Goal: Task Accomplishment & Management: Use online tool/utility

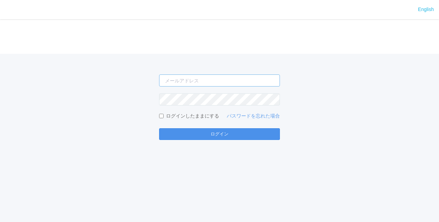
type input "[PERSON_NAME][EMAIL_ADDRESS][DOMAIN_NAME]"
click at [223, 130] on button "ログイン" at bounding box center [219, 134] width 121 height 12
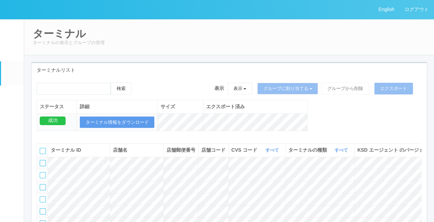
click at [19, 101] on link "パッケージ" at bounding box center [12, 96] width 23 height 21
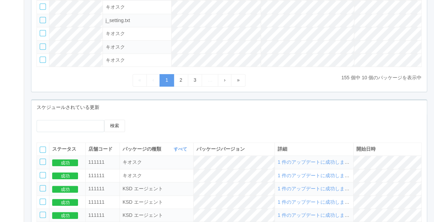
scroll to position [207, 0]
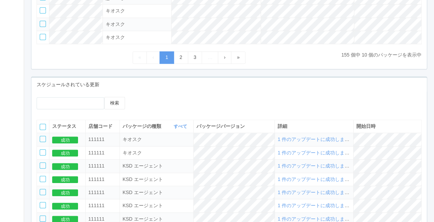
click at [299, 140] on span "1 件のアップデートに成功しました" at bounding box center [315, 140] width 77 height 6
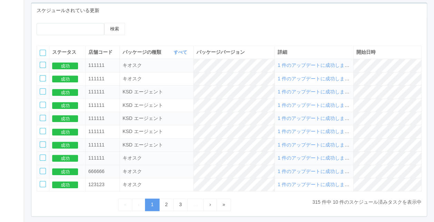
scroll to position [310, 0]
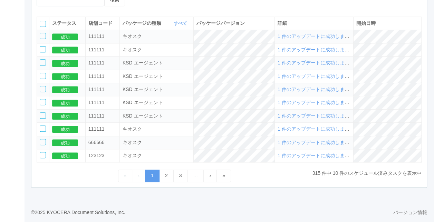
click at [371, 26] on span "開始日時" at bounding box center [365, 23] width 19 height 6
click at [376, 23] on icon at bounding box center [376, 23] width 0 height 6
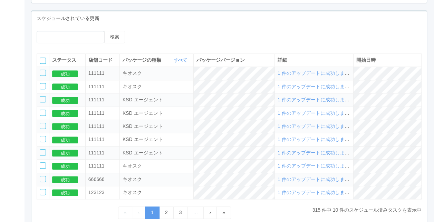
scroll to position [241, 0]
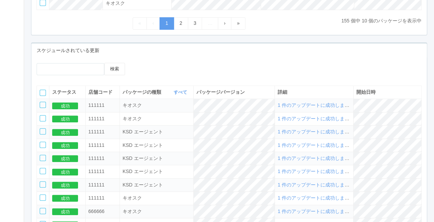
click at [376, 91] on span "開始日時" at bounding box center [365, 92] width 19 height 6
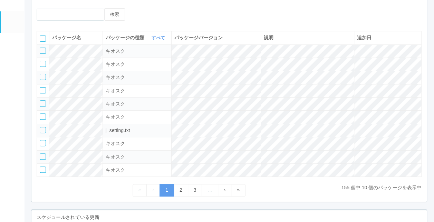
scroll to position [0, 0]
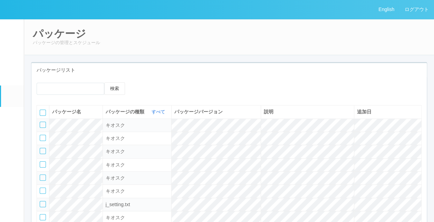
click at [9, 77] on em at bounding box center [11, 73] width 9 height 8
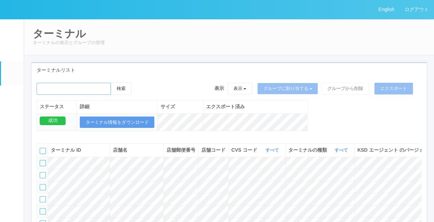
click at [67, 90] on input "emailSearch" at bounding box center [74, 89] width 74 height 12
type input "KD_02-0A-48-25-58-4D"
click at [128, 90] on button "検索" at bounding box center [121, 88] width 21 height 12
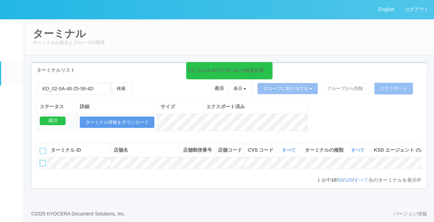
drag, startPoint x: 271, startPoint y: 191, endPoint x: 337, endPoint y: 202, distance: 67.5
click at [337, 189] on div "KD_02-0A-48-25-58-4D の検索結果 (1 件) 検索 表示 表示 すべてのターミナル Test new empty group Termin…" at bounding box center [228, 132] width 395 height 111
click at [10, 107] on link "パッケージ" at bounding box center [12, 96] width 23 height 21
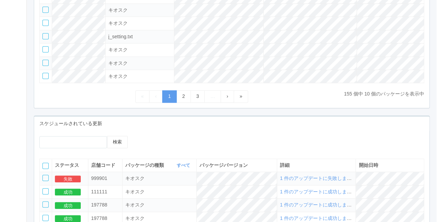
scroll to position [207, 0]
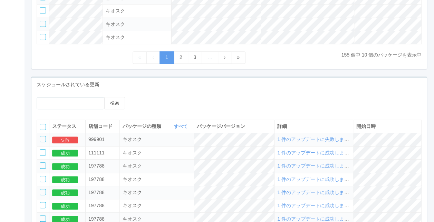
click at [314, 140] on span "1 件のアップデートに失敗しました" at bounding box center [315, 140] width 77 height 6
click at [61, 138] on button "失敗" at bounding box center [65, 140] width 26 height 7
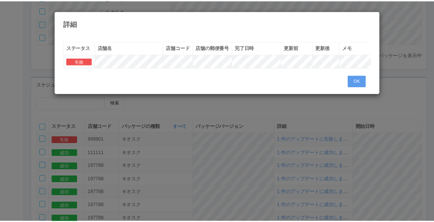
scroll to position [0, 4]
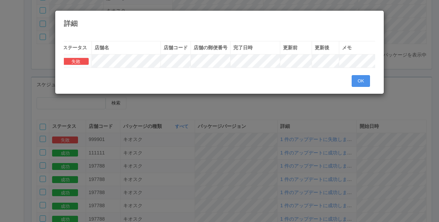
click at [366, 82] on button "OK" at bounding box center [361, 81] width 18 height 12
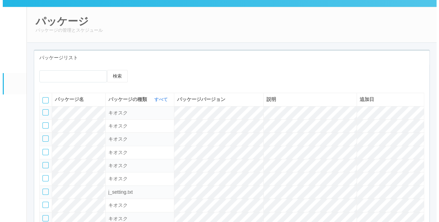
scroll to position [0, 0]
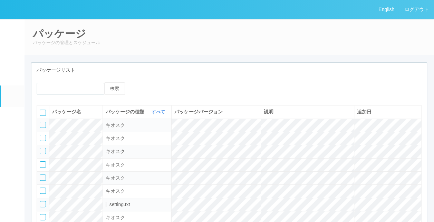
click at [10, 73] on em at bounding box center [11, 73] width 9 height 8
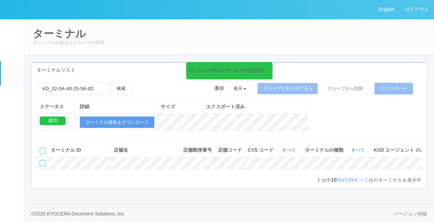
click at [43, 166] on div at bounding box center [43, 163] width 6 height 6
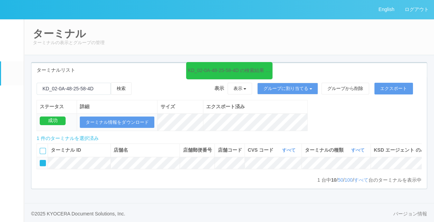
click at [138, 82] on icon at bounding box center [138, 82] width 0 height 0
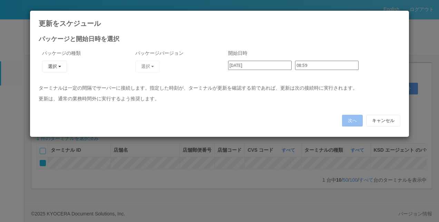
click at [318, 62] on input "08:59" at bounding box center [327, 65] width 64 height 9
click at [311, 62] on input "09:00" at bounding box center [327, 65] width 64 height 9
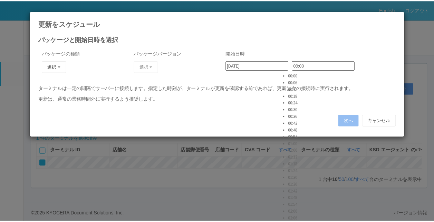
scroll to position [932, 0]
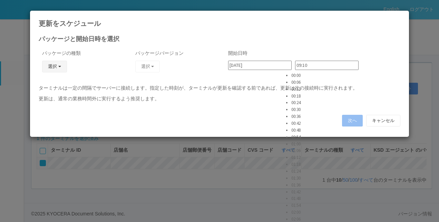
type input "09:10"
click at [48, 68] on button "選択" at bounding box center [54, 67] width 25 height 12
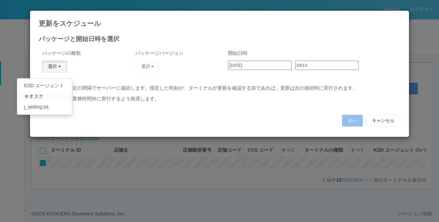
click at [48, 95] on link "キオスク" at bounding box center [44, 96] width 55 height 11
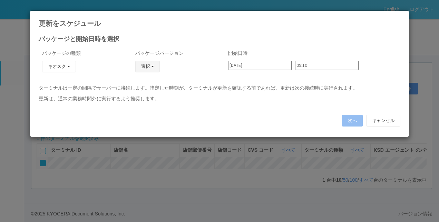
click at [146, 64] on button "選択" at bounding box center [147, 67] width 25 height 12
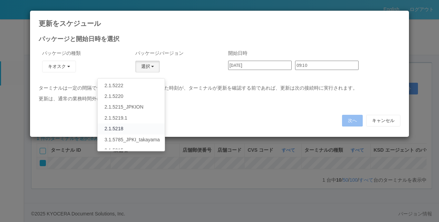
click at [115, 128] on link "2.1.5218" at bounding box center [131, 129] width 67 height 11
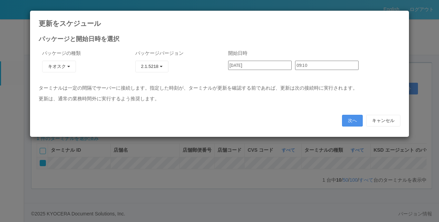
click at [352, 120] on button "次へ" at bounding box center [352, 121] width 21 height 12
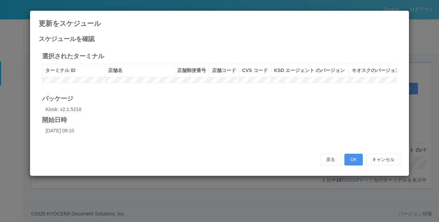
click at [353, 166] on button "OK" at bounding box center [353, 160] width 18 height 12
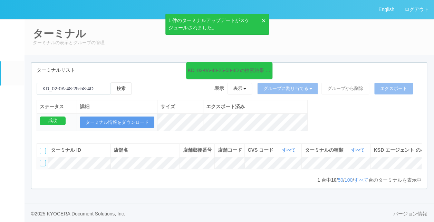
click at [9, 106] on link "パッケージ" at bounding box center [12, 96] width 23 height 21
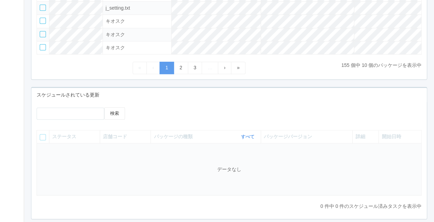
scroll to position [207, 0]
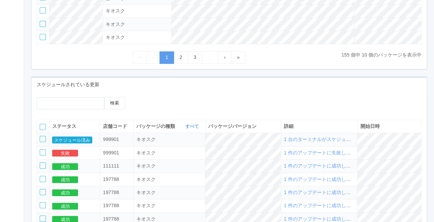
click at [84, 141] on button "スケジュール済み" at bounding box center [72, 140] width 40 height 7
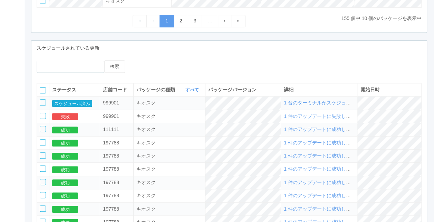
scroll to position [276, 0]
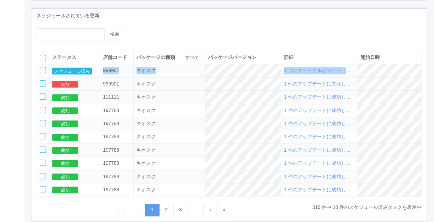
click at [83, 81] on tbody "スケジュール済み 999901 キオスク 1 台のターミナルがスケジュールされました 失敗 999901 キオスク 1 件のアップデートに失敗しました 成功 …" at bounding box center [229, 130] width 384 height 133
click at [79, 75] on button "スケジュール済み" at bounding box center [72, 71] width 40 height 7
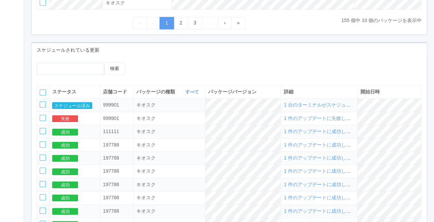
click at [45, 109] on td at bounding box center [43, 105] width 12 height 13
click at [46, 107] on td at bounding box center [43, 105] width 12 height 13
click at [42, 107] on div at bounding box center [43, 104] width 6 height 6
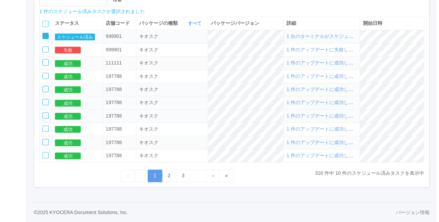
scroll to position [241, 0]
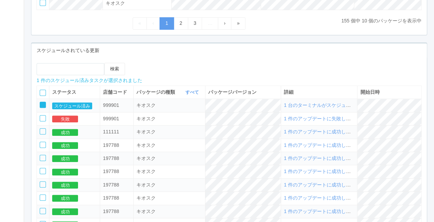
click at [140, 63] on icon at bounding box center [140, 63] width 0 height 0
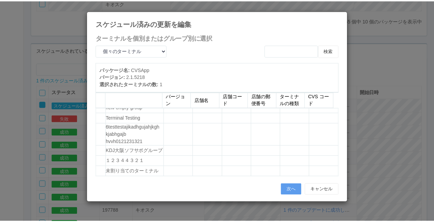
scroll to position [0, 0]
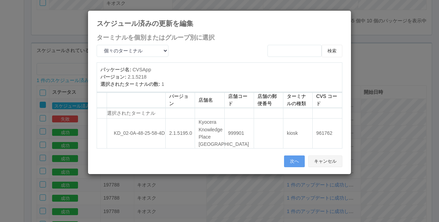
click at [324, 167] on button "キャンセル" at bounding box center [325, 162] width 34 height 12
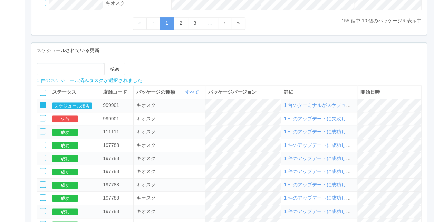
click at [165, 65] on div at bounding box center [181, 65] width 83 height 5
click at [146, 63] on icon at bounding box center [146, 63] width 0 height 0
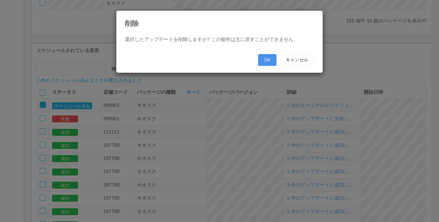
click at [271, 62] on button "OK" at bounding box center [267, 60] width 18 height 12
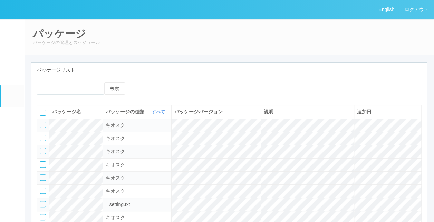
click at [12, 52] on em at bounding box center [12, 52] width 0 height 0
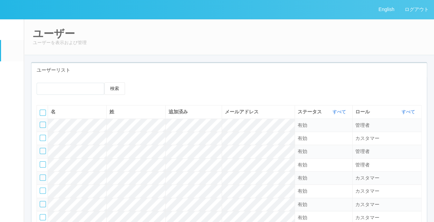
click at [12, 31] on em at bounding box center [12, 31] width 0 height 0
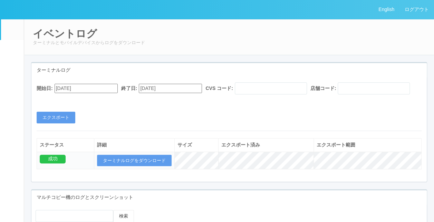
click at [14, 77] on em at bounding box center [11, 73] width 9 height 8
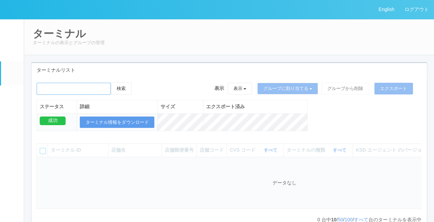
click at [90, 91] on input "emailSearch" at bounding box center [74, 89] width 74 height 12
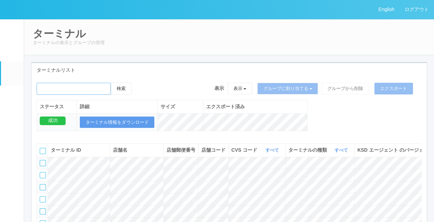
type input "KD_02-0A-48-25-58-4D"
click at [119, 91] on button "検索" at bounding box center [121, 88] width 21 height 12
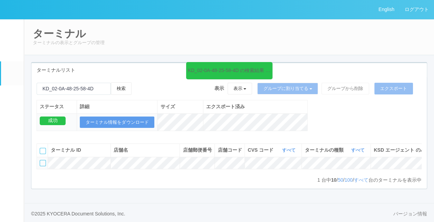
click at [41, 166] on div at bounding box center [43, 163] width 6 height 6
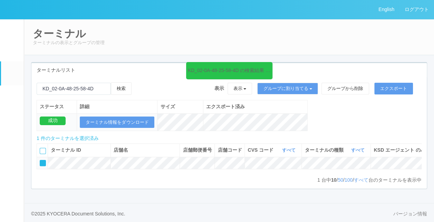
click at [152, 88] on div "検索 表示 表示 すべてのターミナル Test new empty group Terminal Testing 6testtestajikadhgujahj…" at bounding box center [229, 91] width 385 height 18
click at [138, 82] on icon at bounding box center [138, 82] width 0 height 0
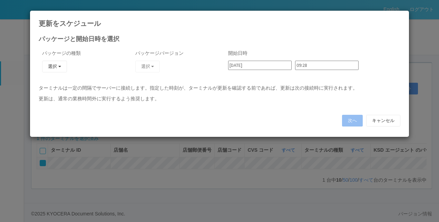
click at [263, 66] on input "[DATE]" at bounding box center [260, 65] width 64 height 9
drag, startPoint x: 64, startPoint y: 70, endPoint x: 63, endPoint y: 77, distance: 7.3
click at [63, 71] on button "選択" at bounding box center [54, 67] width 25 height 12
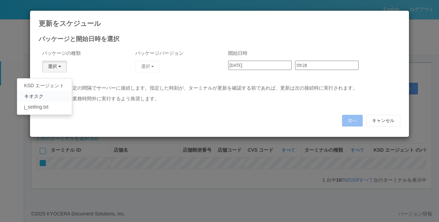
click at [60, 94] on link "キオスク" at bounding box center [44, 96] width 55 height 11
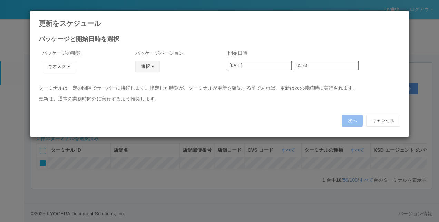
click at [147, 69] on button "選択" at bounding box center [147, 67] width 25 height 12
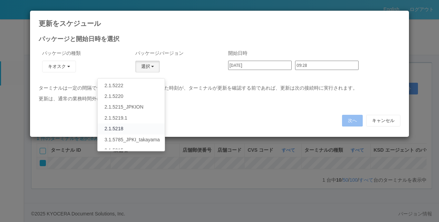
click at [120, 132] on link "2.1.5218" at bounding box center [131, 129] width 67 height 11
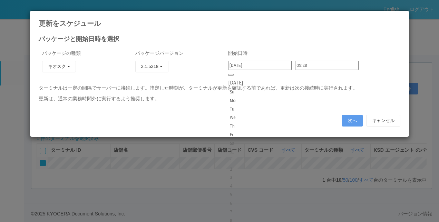
click at [259, 65] on input "[DATE]" at bounding box center [260, 65] width 64 height 9
click at [241, 217] on div "8" at bounding box center [235, 220] width 11 height 7
type input "[DATE]"
click at [302, 62] on input "09:28" at bounding box center [327, 65] width 64 height 9
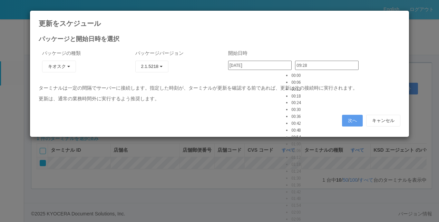
type input "09:00"
click at [360, 120] on button "次へ" at bounding box center [352, 121] width 21 height 12
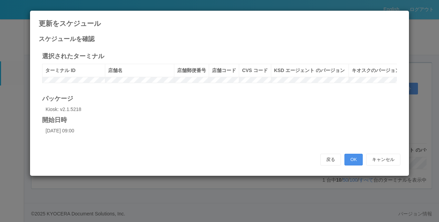
click at [349, 166] on button "OK" at bounding box center [353, 160] width 18 height 12
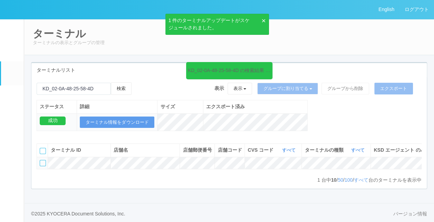
click at [410, 34] on h2 "ターミナル" at bounding box center [229, 33] width 392 height 11
click at [410, 11] on link "ログアウト" at bounding box center [416, 9] width 35 height 19
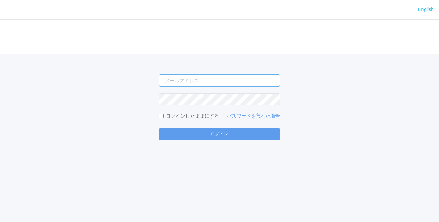
type input "[PERSON_NAME][EMAIL_ADDRESS][DOMAIN_NAME]"
